Goal: Task Accomplishment & Management: Manage account settings

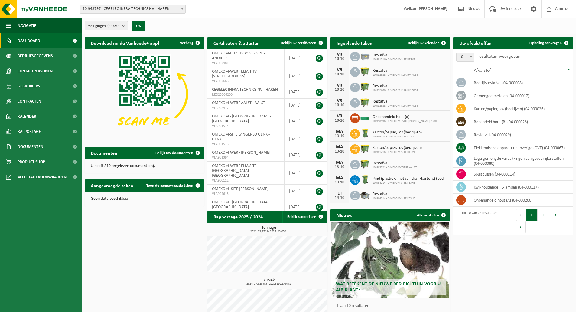
click at [115, 30] on span "Vestigingen (29/30)" at bounding box center [104, 25] width 32 height 9
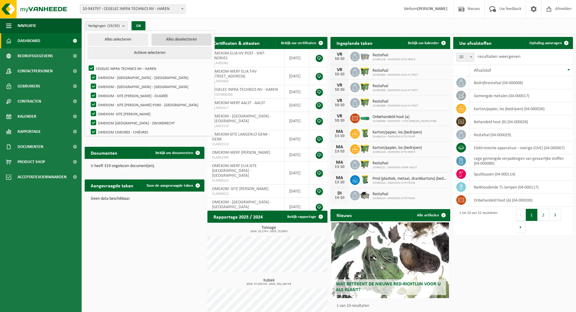
click at [155, 43] on button "Alles deselecteren" at bounding box center [181, 40] width 60 height 12
checkbox input "false"
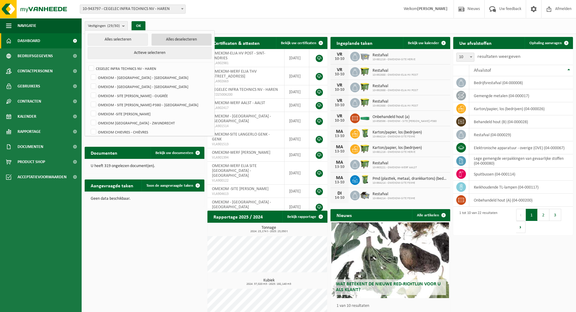
checkbox input "false"
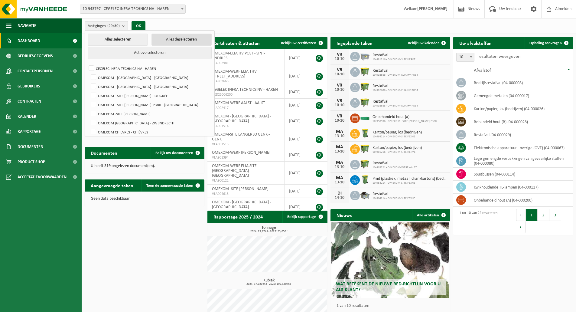
checkbox input "false"
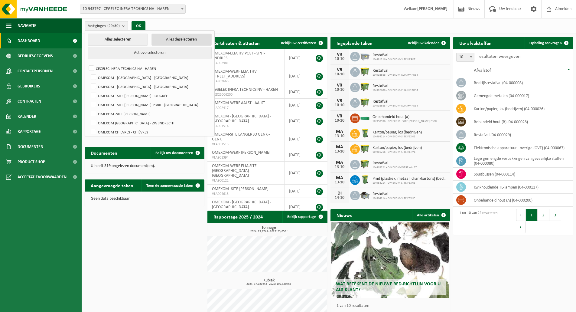
checkbox input "false"
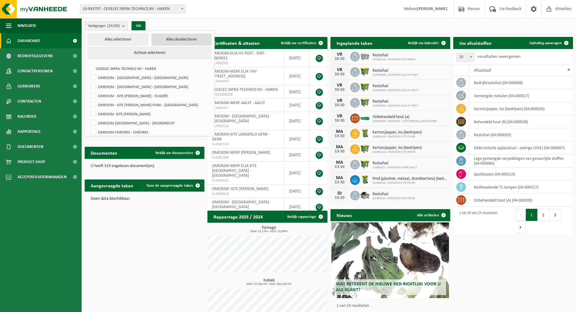
checkbox input "false"
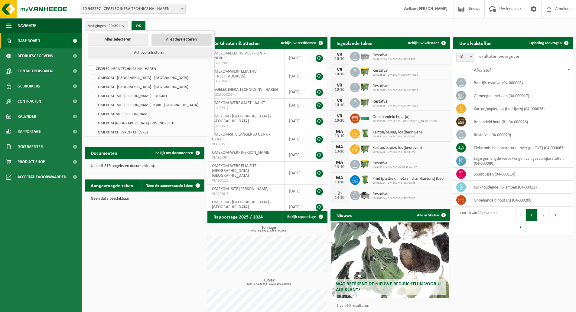
checkbox input "false"
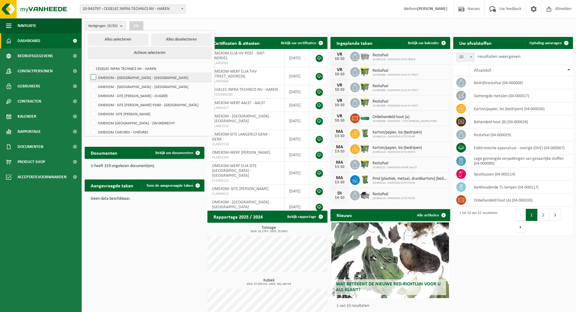
click at [136, 77] on label "OMEXOM - [GEOGRAPHIC_DATA] - [GEOGRAPHIC_DATA]" at bounding box center [151, 77] width 122 height 9
click at [89, 73] on input "OMEXOM - [GEOGRAPHIC_DATA] - [GEOGRAPHIC_DATA]" at bounding box center [88, 73] width 0 height 0
checkbox input "true"
click at [137, 83] on label "OMEXOM - [GEOGRAPHIC_DATA] - [GEOGRAPHIC_DATA]" at bounding box center [151, 86] width 122 height 9
click at [89, 82] on input "OMEXOM - [GEOGRAPHIC_DATA] - [GEOGRAPHIC_DATA]" at bounding box center [88, 82] width 0 height 0
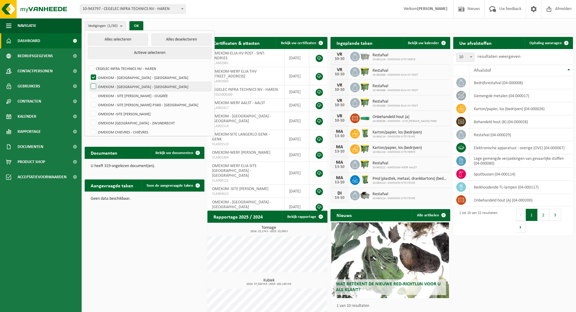
checkbox input "true"
click at [139, 28] on button "OK" at bounding box center [136, 26] width 14 height 10
